Goal: Find specific fact: Find specific fact

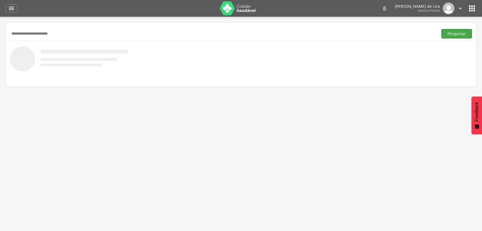
type input "**********"
click at [461, 33] on button "Pesquisar" at bounding box center [456, 33] width 31 height 9
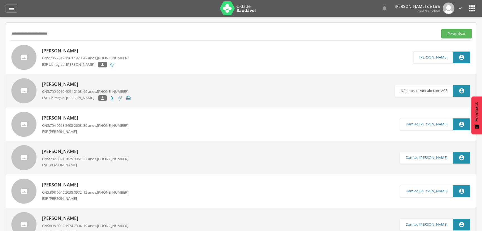
click at [78, 53] on p "[PERSON_NAME]" at bounding box center [85, 51] width 86 height 6
type input "**********"
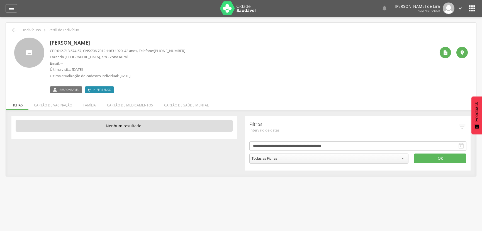
drag, startPoint x: 170, startPoint y: 50, endPoint x: 189, endPoint y: 51, distance: 19.5
click at [189, 51] on div "[PERSON_NAME] CPF: 012.713.674-67 , CNS: [PHONE_NUMBER] , 42 anos, Telefone: [P…" at bounding box center [242, 65] width 385 height 55
copy span "99686-3069"
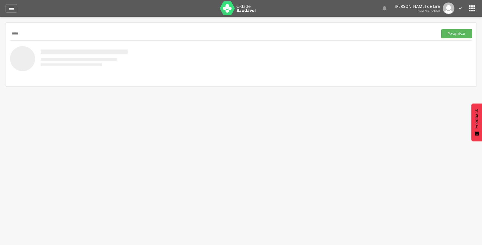
type input "*****"
click at [441, 29] on button "Pesquisar" at bounding box center [456, 33] width 31 height 9
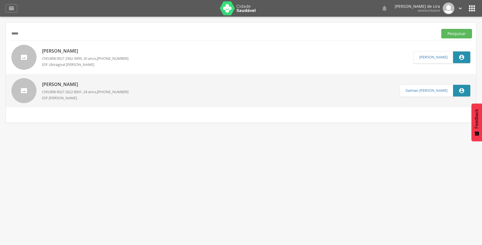
click at [54, 52] on p "Saulo Cassiano Ferreira" at bounding box center [85, 51] width 86 height 6
type input "**********"
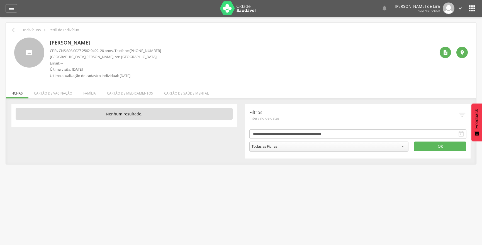
drag, startPoint x: 48, startPoint y: 43, endPoint x: 122, endPoint y: 44, distance: 73.5
click at [122, 44] on div "Saulo Cassiano Ferreira CPF: , CNS: 898 0027 2562 9499 , 20 anos, Telefone: (83…" at bounding box center [240, 60] width 453 height 44
copy p "Saulo Cassiano Ferreira"
click at [115, 68] on p "Última visita: 25/08/2025" at bounding box center [105, 69] width 111 height 5
drag, startPoint x: 70, startPoint y: 50, endPoint x: 102, endPoint y: 50, distance: 32.0
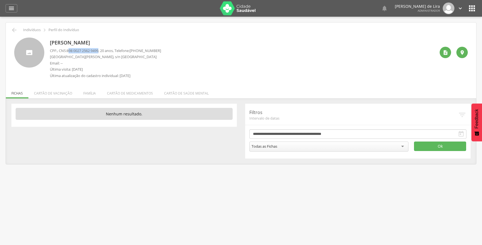
click at [98, 50] on span "898 0027 2562 9499" at bounding box center [83, 50] width 32 height 5
copy span "98 0027 2562 9499"
click at [112, 53] on div "CPF: , CNS: 898 0027 2562 9499 , 20 anos, Telefone: (83) 99999-9999 Praça Coron…" at bounding box center [105, 64] width 111 height 33
drag, startPoint x: 68, startPoint y: 50, endPoint x: 103, endPoint y: 50, distance: 34.5
click at [103, 50] on p "CPF: , CNS: 898 0027 2562 9499 , 20 anos, Telefone: (83) 99999-9999" at bounding box center [105, 50] width 111 height 5
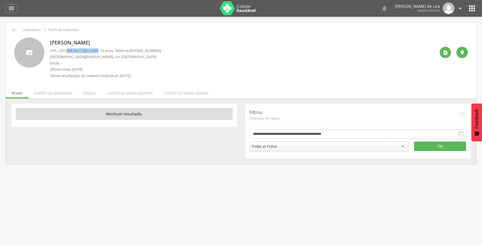
copy span "898 0027 2562 9499"
